Goal: Find specific page/section: Find specific page/section

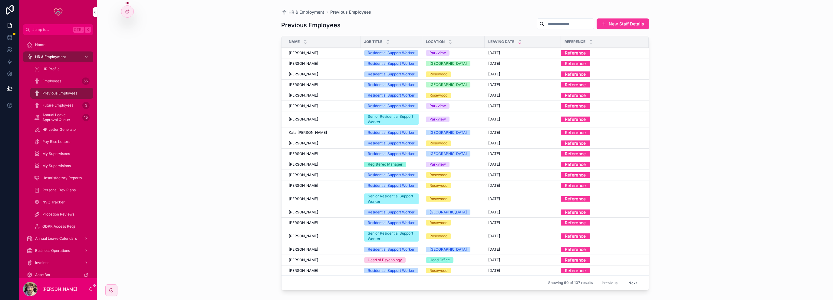
click at [313, 163] on span "[PERSON_NAME]" at bounding box center [303, 164] width 29 height 5
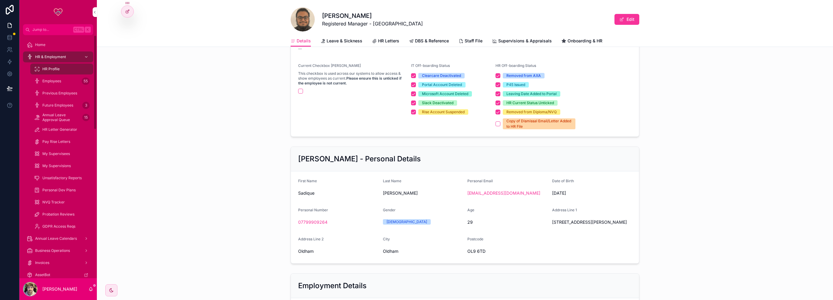
scroll to position [381, 0]
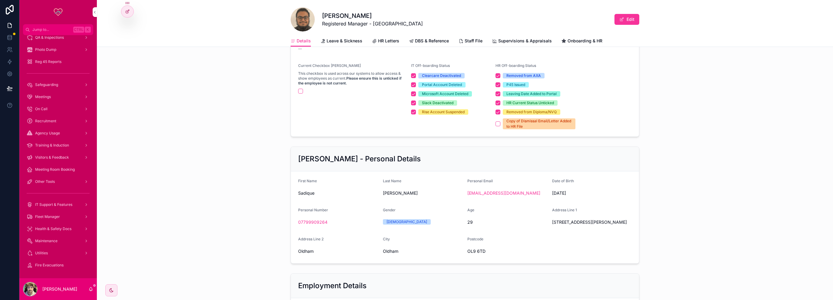
click at [48, 216] on span "Fleet Manager" at bounding box center [47, 216] width 25 height 5
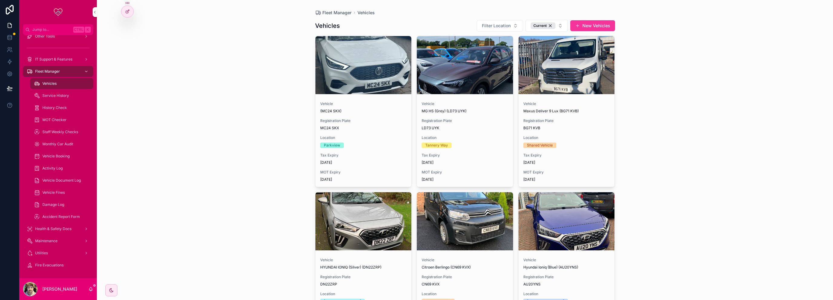
click at [53, 83] on span "Vehicles" at bounding box center [49, 83] width 14 height 5
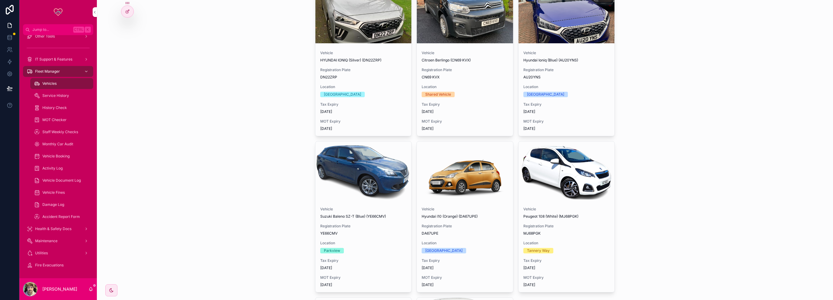
scroll to position [212, 0]
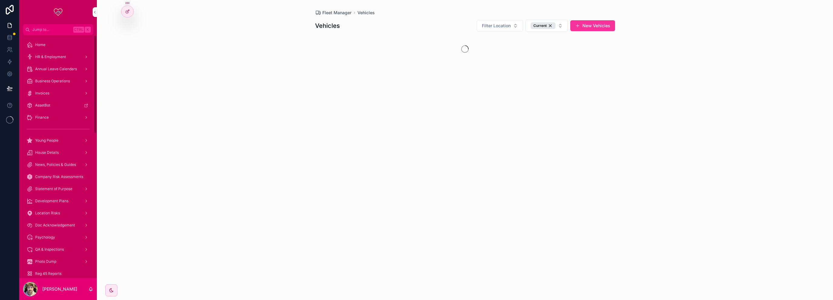
click at [44, 51] on link "HR & Employment" at bounding box center [58, 56] width 70 height 11
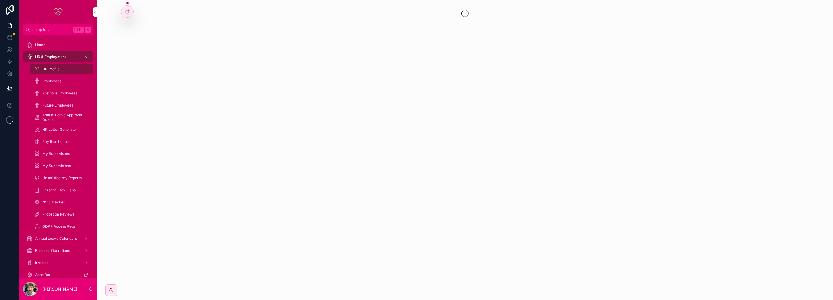
click at [61, 79] on span "Employees" at bounding box center [51, 81] width 19 height 5
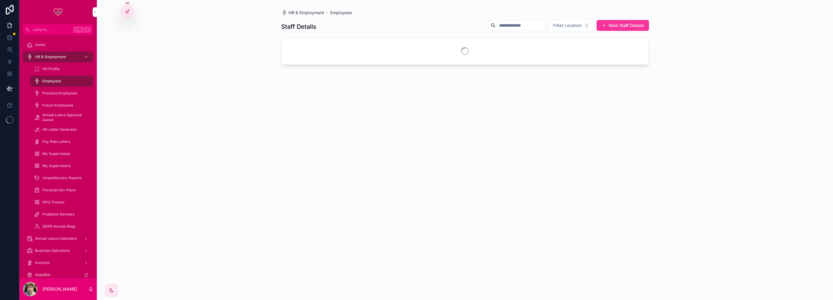
click at [566, 25] on span "Filter Location" at bounding box center [567, 25] width 29 height 6
click at [561, 94] on div "Tannery Way" at bounding box center [571, 98] width 84 height 10
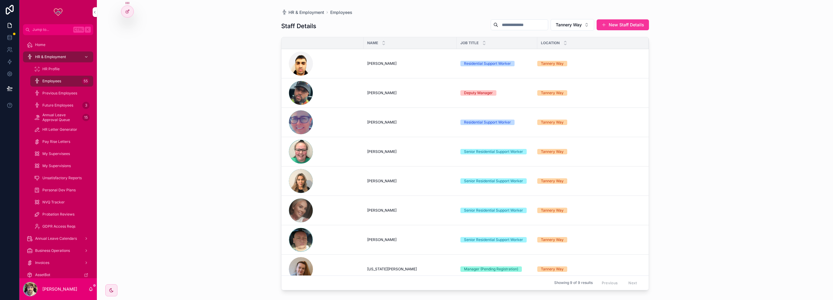
click at [380, 92] on span "Rema Dunn" at bounding box center [381, 93] width 29 height 5
